Goal: Communication & Community: Answer question/provide support

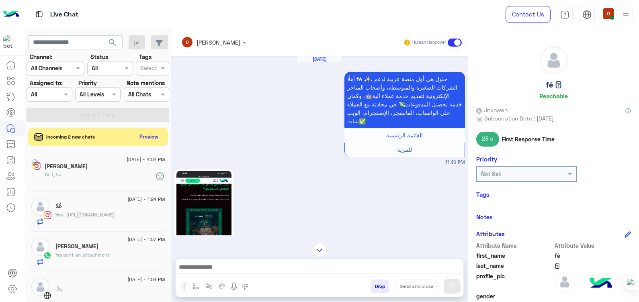
scroll to position [151, 0]
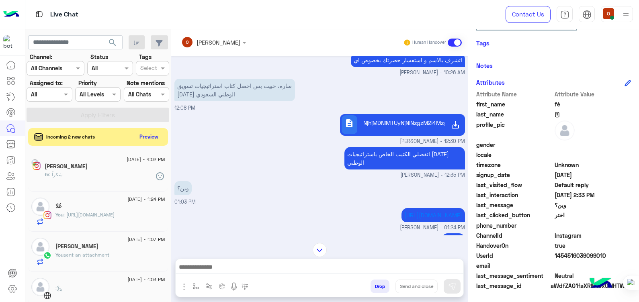
click at [115, 155] on div "[DATE] - 4:02 PM [PERSON_NAME] : شكراً" at bounding box center [98, 172] width 140 height 40
click at [114, 167] on div "[PERSON_NAME]" at bounding box center [105, 167] width 120 height 8
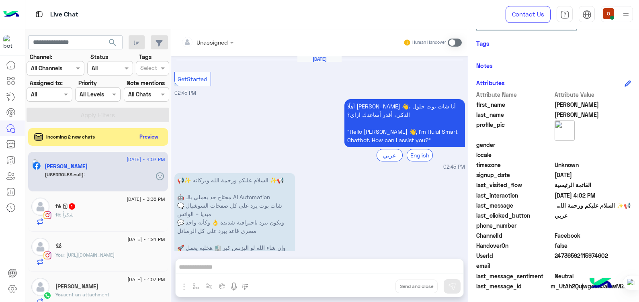
scroll to position [363, 0]
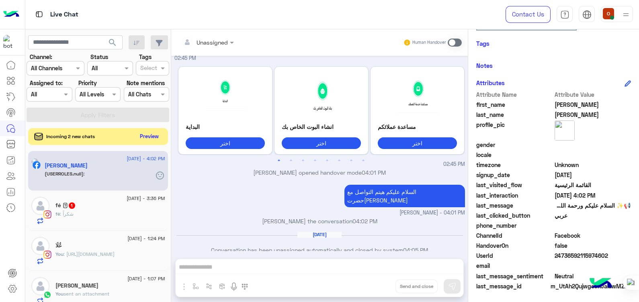
click at [162, 137] on button "Preview" at bounding box center [149, 136] width 25 height 11
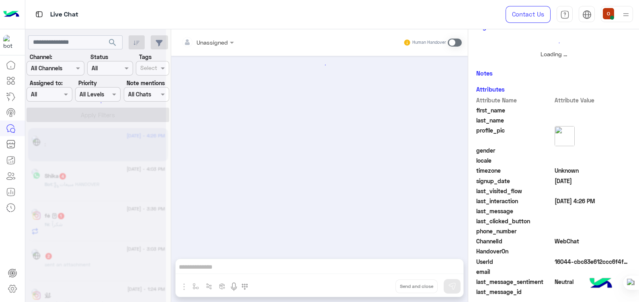
scroll to position [126, 0]
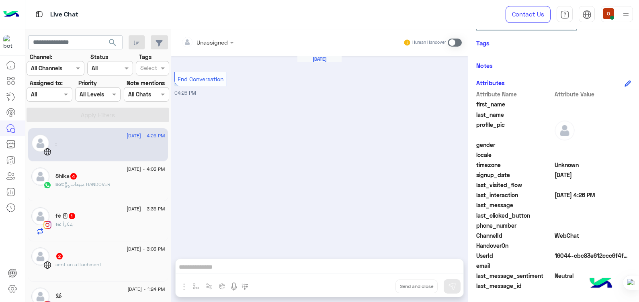
click at [114, 214] on div "fé 𓂀 1" at bounding box center [110, 216] width 110 height 8
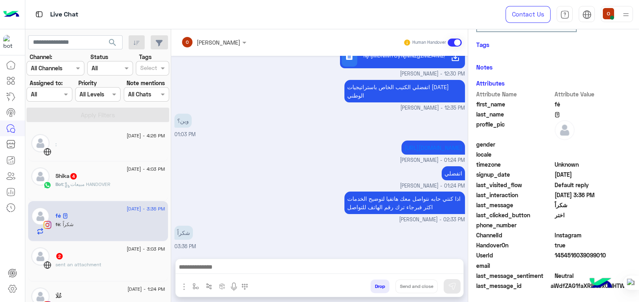
scroll to position [151, 0]
